Goal: Navigation & Orientation: Find specific page/section

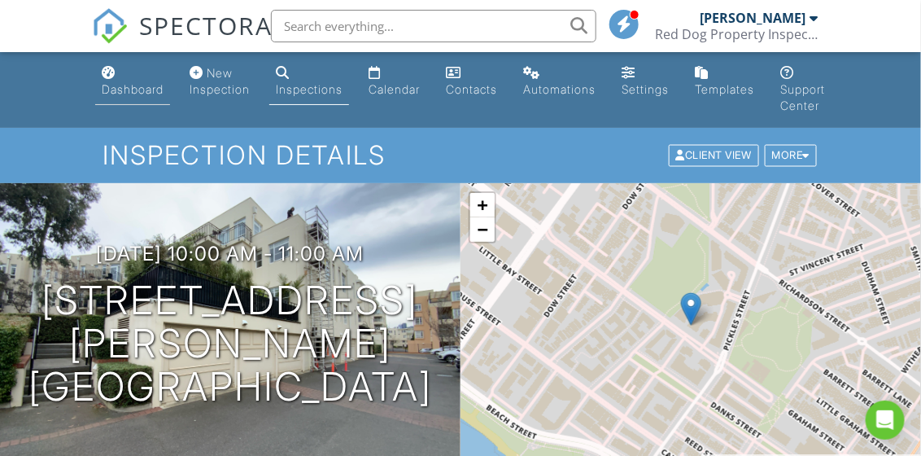
click at [151, 85] on div "Dashboard" at bounding box center [133, 89] width 62 height 14
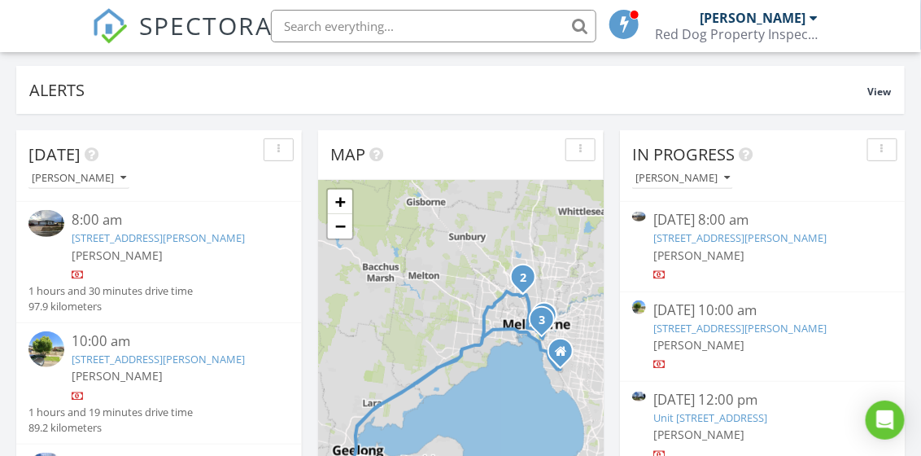
scroll to position [230, 0]
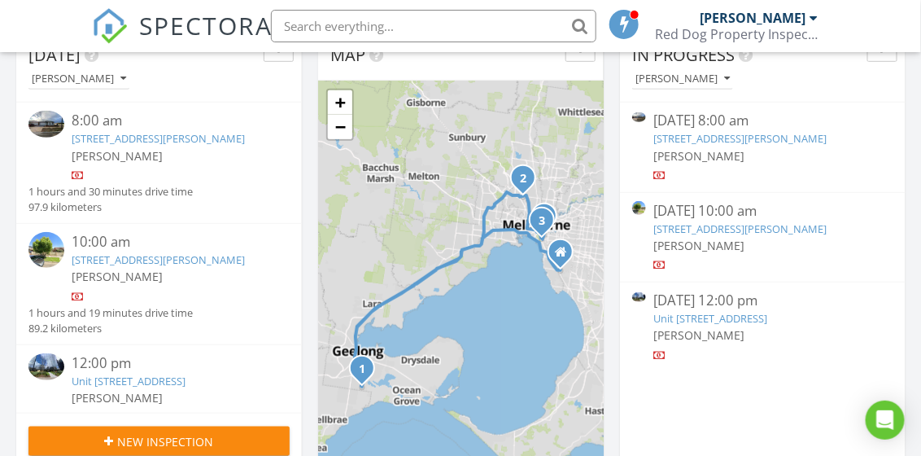
click at [694, 138] on link "23 Falcon St, Armstrong Creek, VIC 3217" at bounding box center [740, 138] width 173 height 15
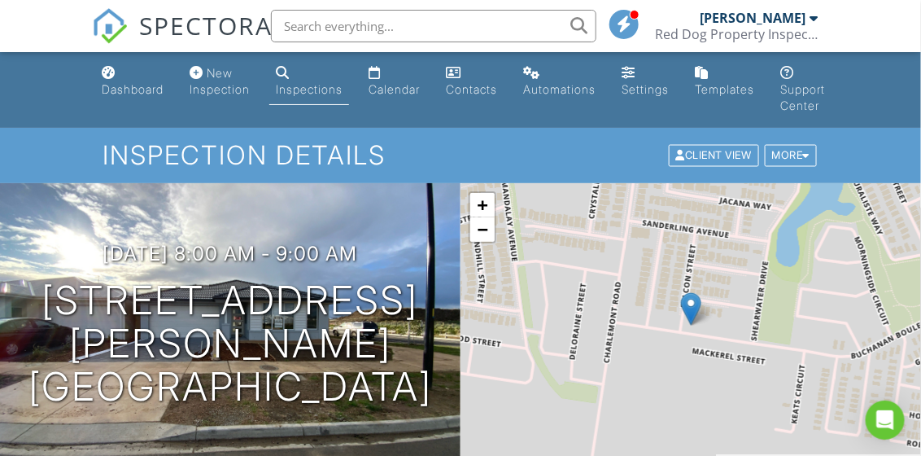
click at [676, 30] on div "Red Dog Property Inspections" at bounding box center [737, 34] width 163 height 16
